Goal: Task Accomplishment & Management: Manage account settings

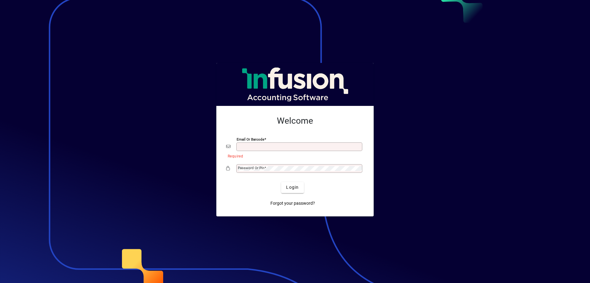
click at [271, 148] on input "Email or Barcode" at bounding box center [300, 146] width 124 height 5
type input "**********"
click at [264, 169] on span at bounding box center [265, 168] width 2 height 4
click at [281, 182] on button "Login" at bounding box center [292, 187] width 22 height 11
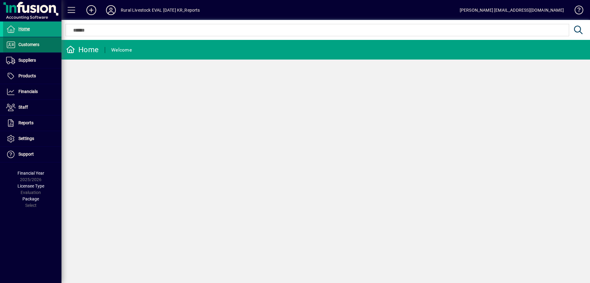
click at [51, 45] on span at bounding box center [32, 44] width 58 height 15
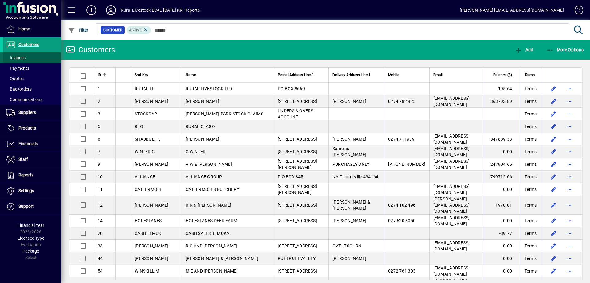
click at [45, 57] on span at bounding box center [32, 57] width 58 height 15
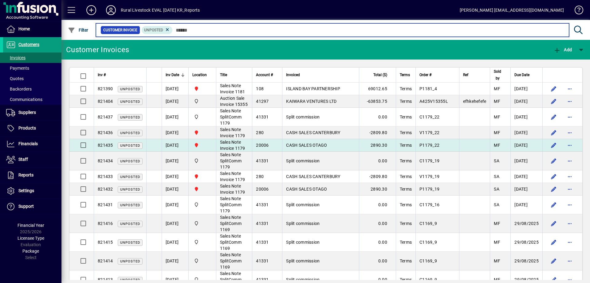
scroll to position [349, 0]
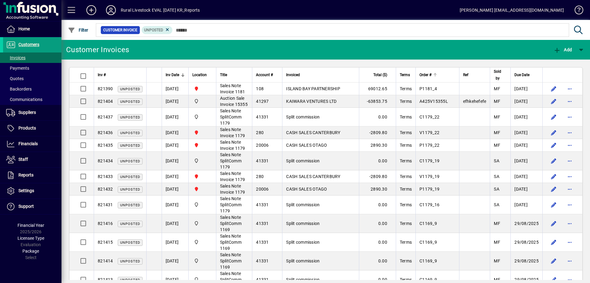
click at [437, 75] on div at bounding box center [435, 75] width 4 height 4
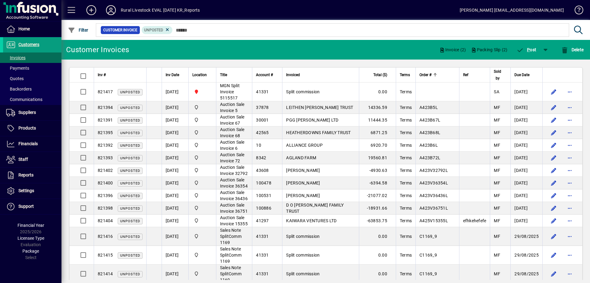
scroll to position [349, 0]
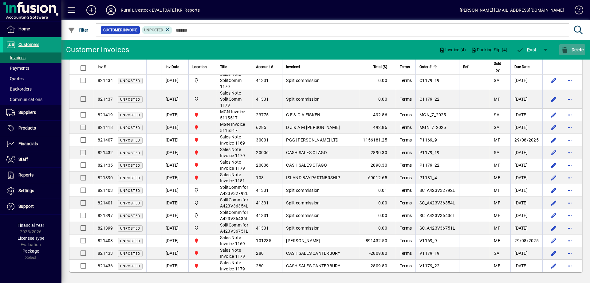
click at [577, 53] on span "button" at bounding box center [572, 49] width 26 height 15
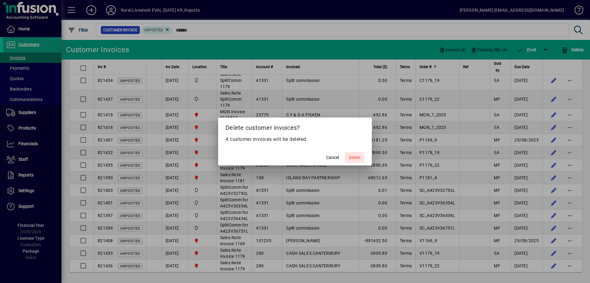
click at [351, 154] on span "Delete" at bounding box center [355, 157] width 12 height 6
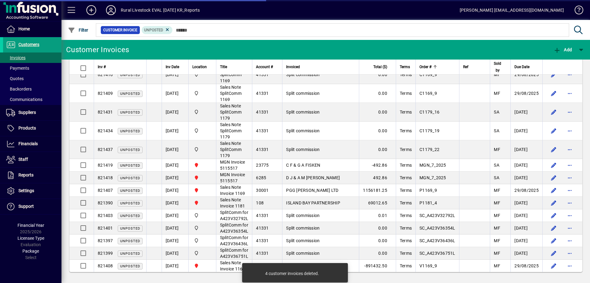
scroll to position [299, 0]
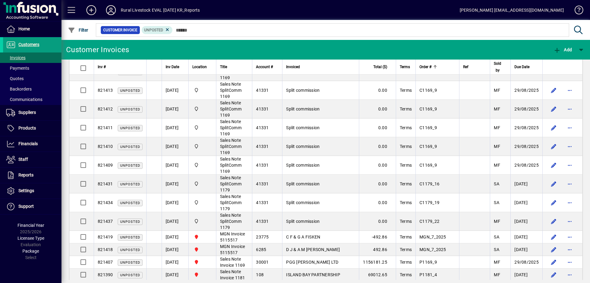
scroll to position [199, 0]
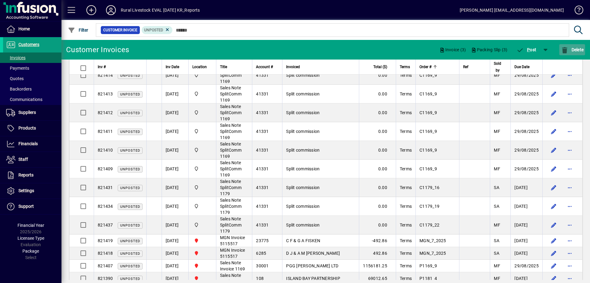
click at [571, 55] on span "button" at bounding box center [572, 49] width 26 height 15
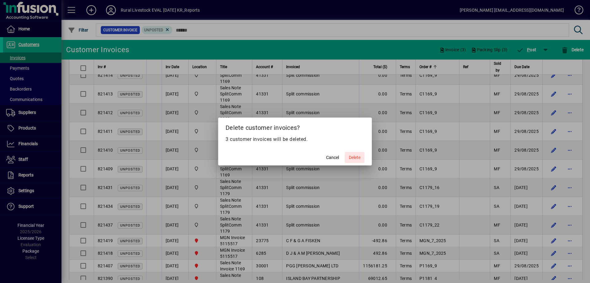
click at [351, 156] on span "Delete" at bounding box center [355, 157] width 12 height 6
